Goal: Task Accomplishment & Management: Use online tool/utility

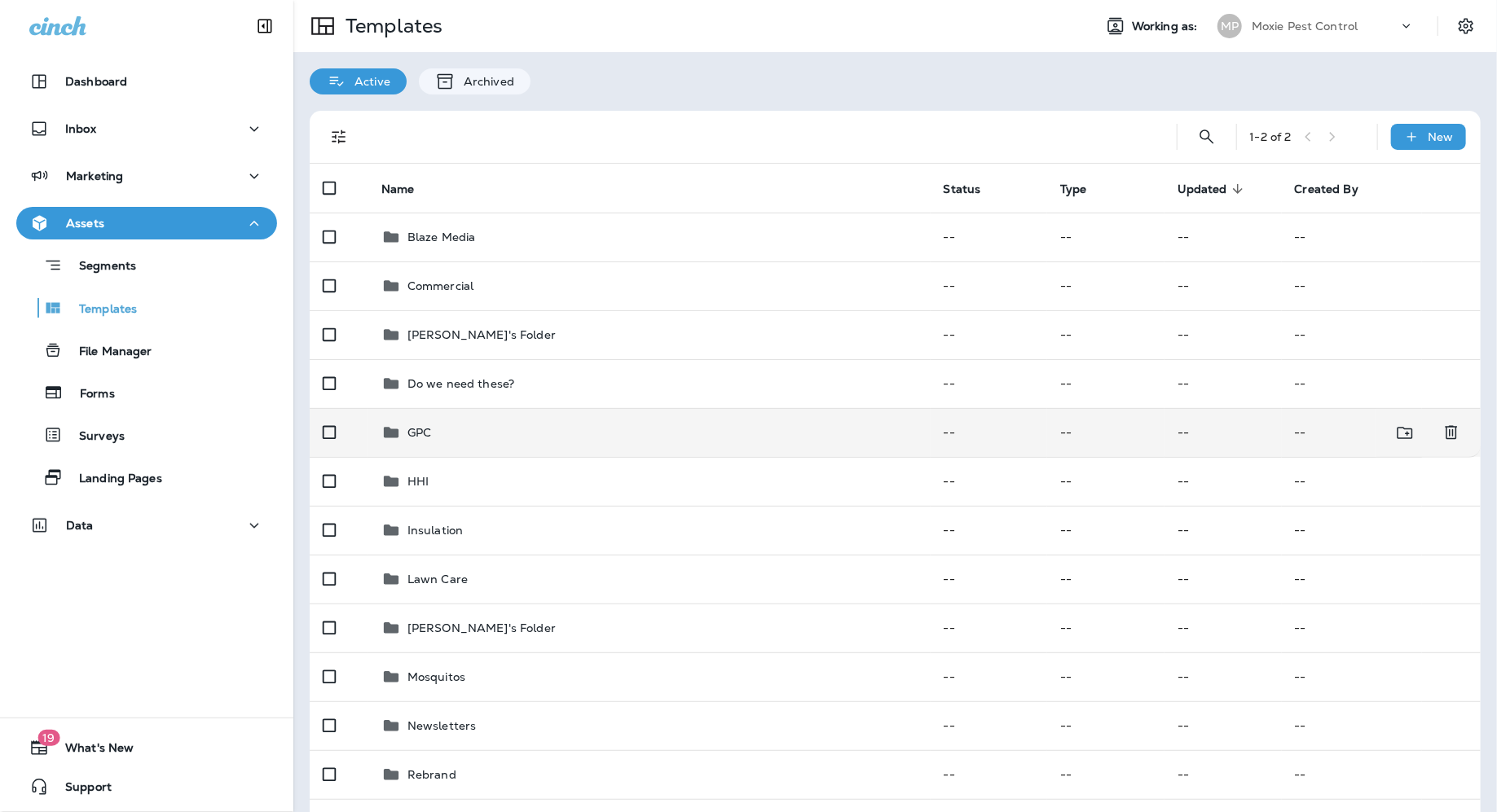
click at [422, 439] on p "GPC" at bounding box center [419, 433] width 24 height 13
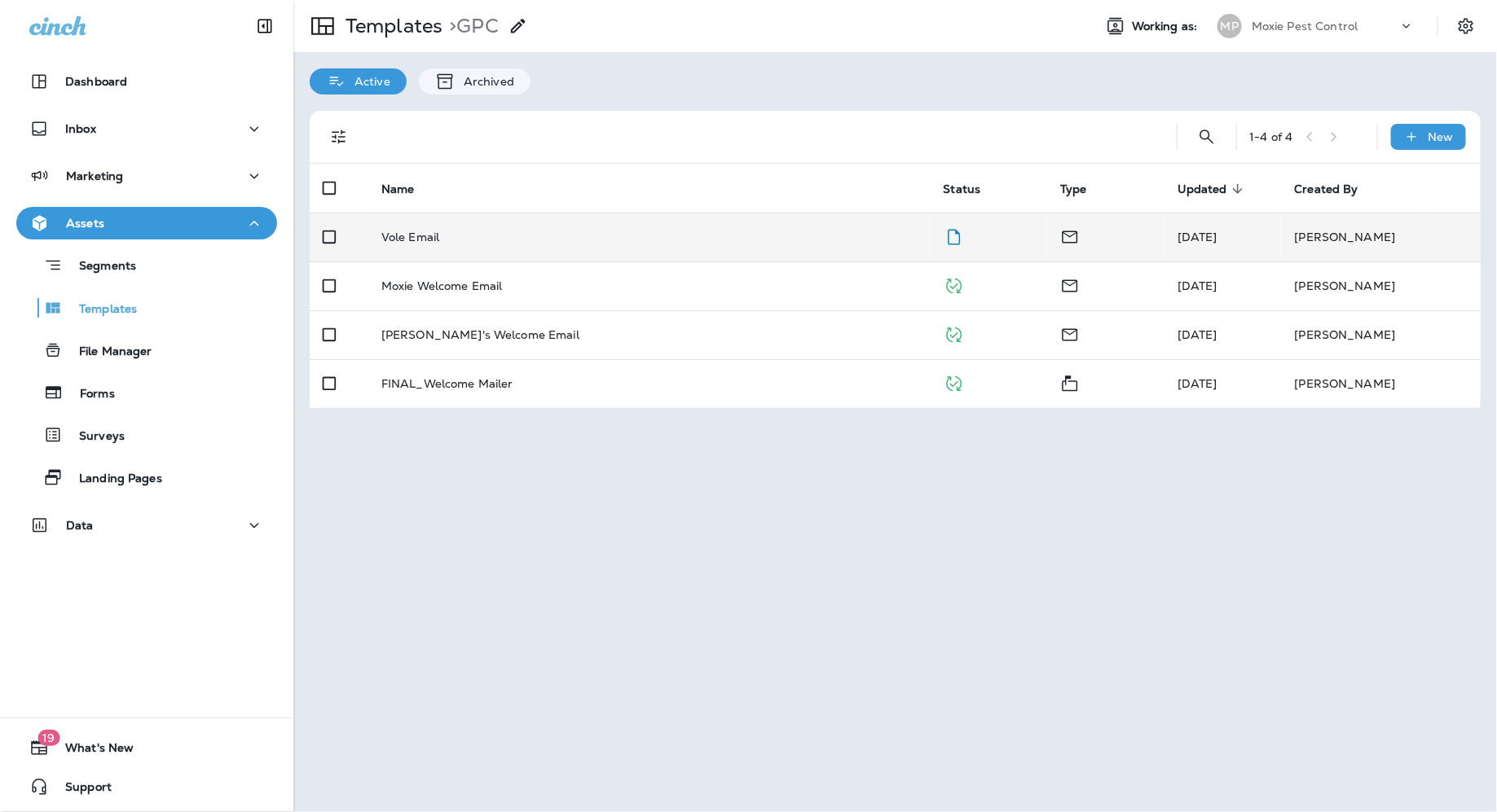
click at [420, 241] on p "Vole Email" at bounding box center [410, 237] width 58 height 13
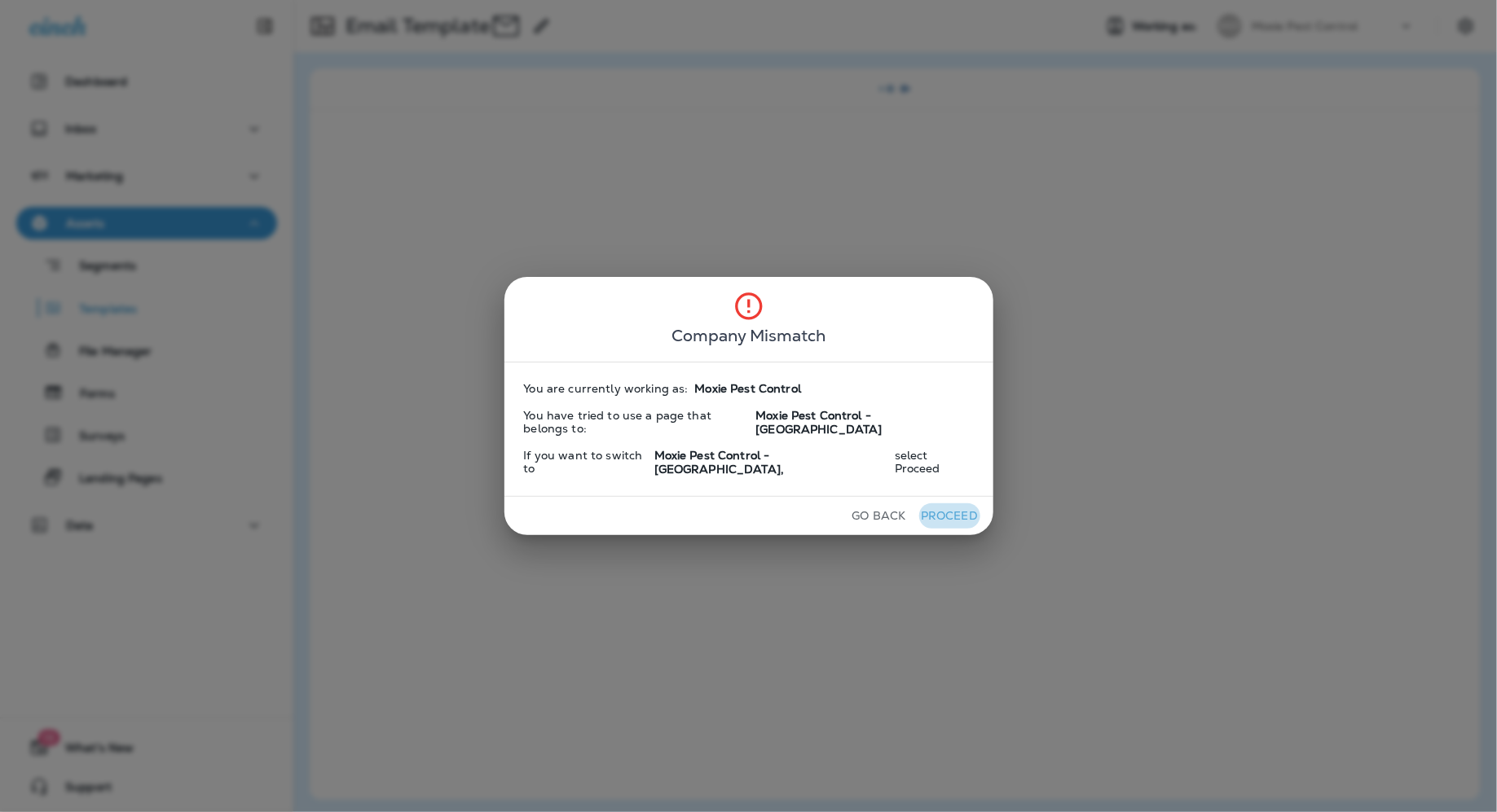
click at [940, 505] on button "Proceed" at bounding box center [949, 516] width 61 height 25
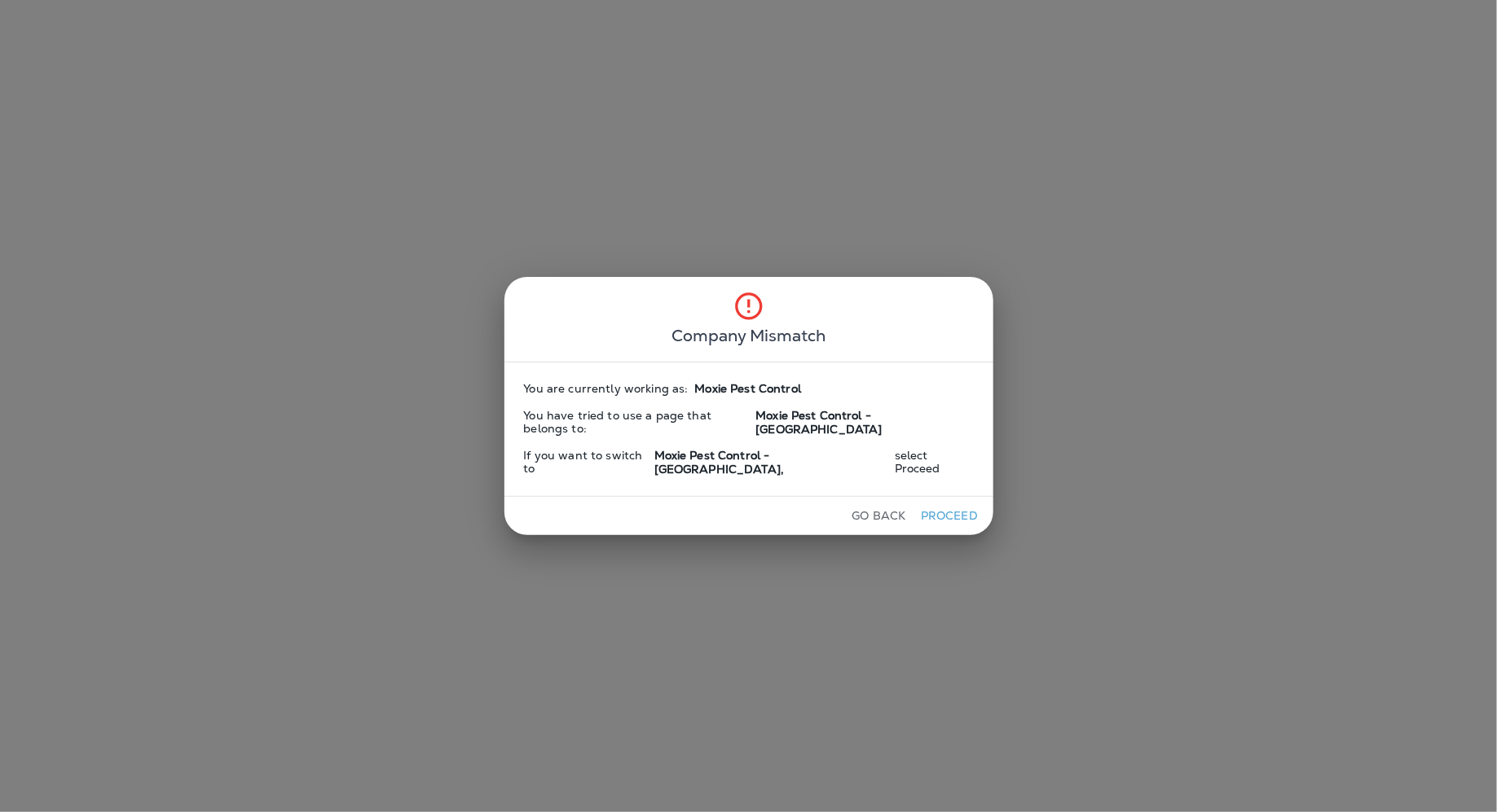
click at [940, 505] on button "Proceed" at bounding box center [949, 516] width 61 height 25
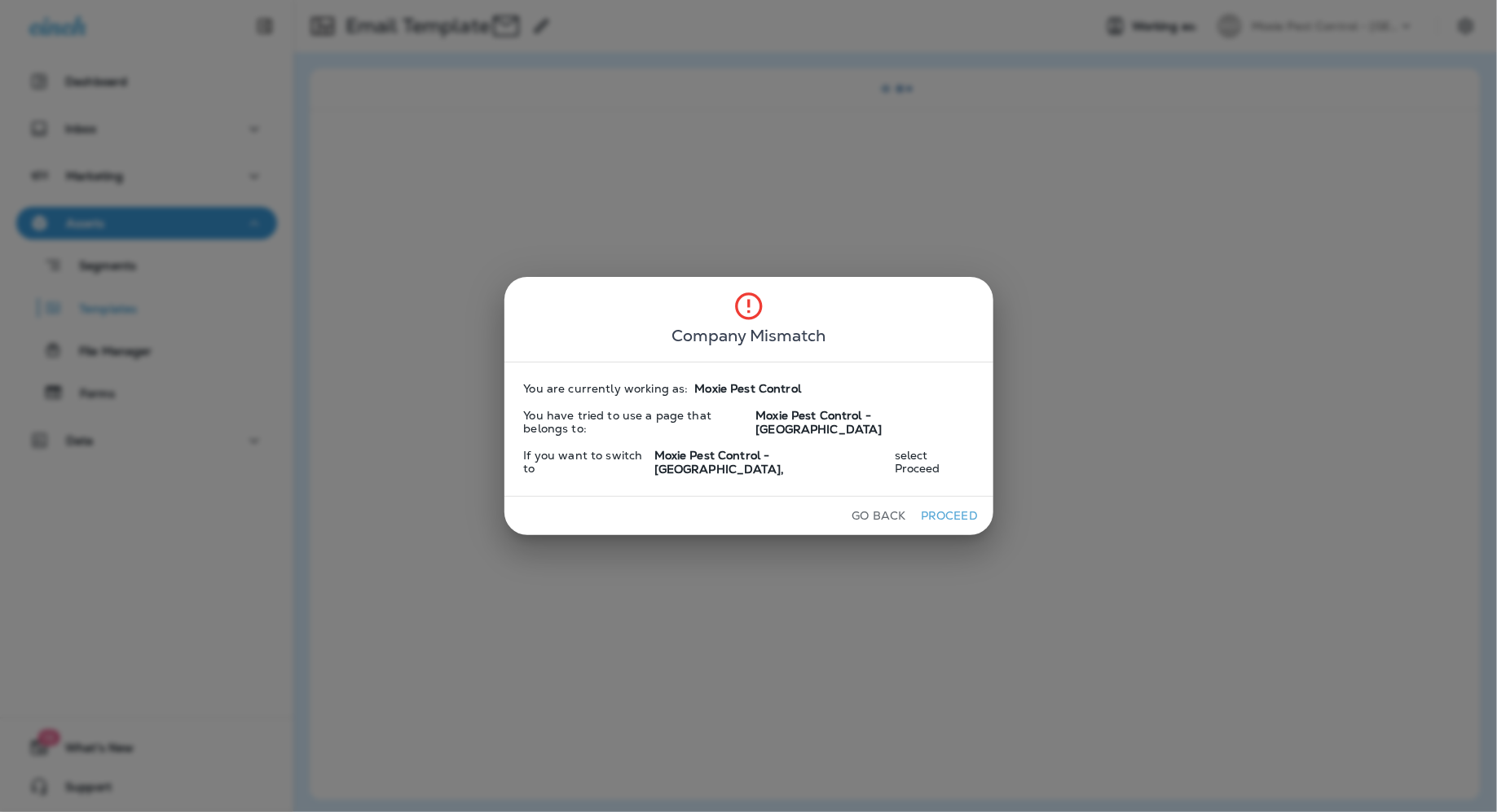
click at [940, 505] on button "Proceed" at bounding box center [949, 516] width 61 height 25
click at [1036, 457] on div "Company Mismatch You are currently working as: Moxie Pest Control You have trie…" at bounding box center [748, 406] width 1497 height 812
click at [863, 504] on button "Go Back" at bounding box center [879, 516] width 67 height 25
